Goal: Task Accomplishment & Management: Manage account settings

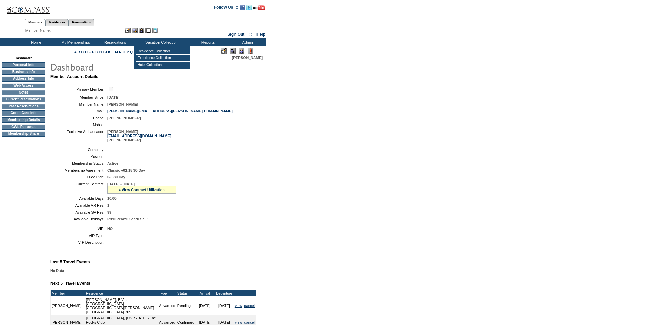
click at [241, 52] on img at bounding box center [242, 51] width 6 height 6
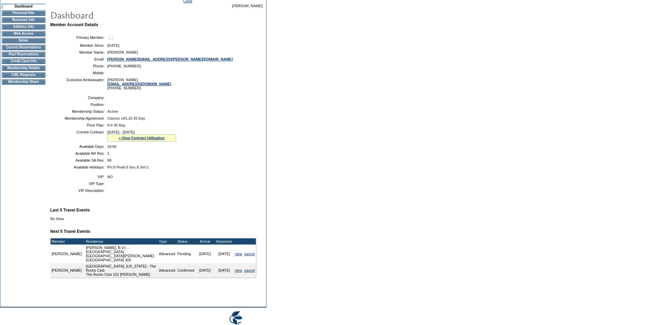
scroll to position [98, 0]
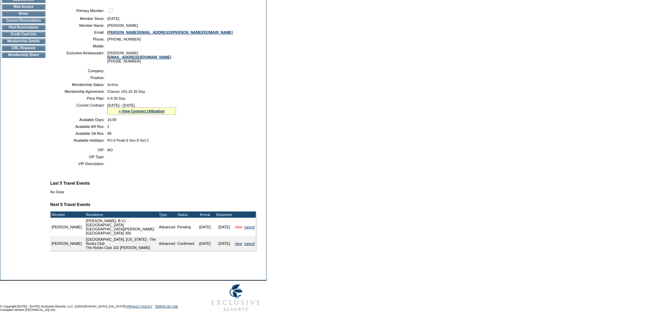
click at [236, 229] on link "view" at bounding box center [238, 227] width 7 height 4
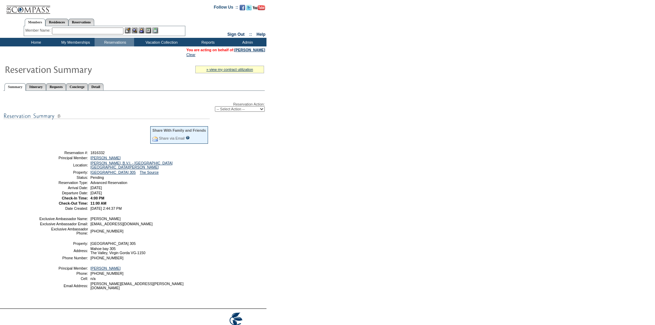
click at [261, 109] on select "-- Select Action -- Modify Reservation Dates Modify Reservation Cost Modify Occ…" at bounding box center [240, 108] width 50 height 5
select select "CancelRes"
click at [215, 108] on select "-- Select Action -- Modify Reservation Dates Modify Reservation Cost Modify Occ…" at bounding box center [240, 108] width 50 height 5
